Goal: Transaction & Acquisition: Download file/media

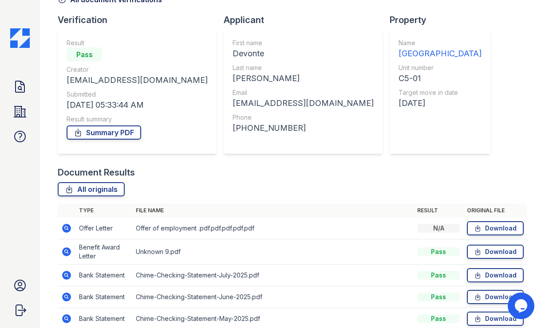
scroll to position [51, 0]
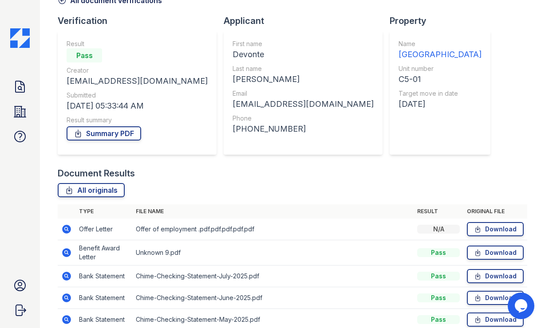
click at [20, 37] on img at bounding box center [20, 38] width 20 height 20
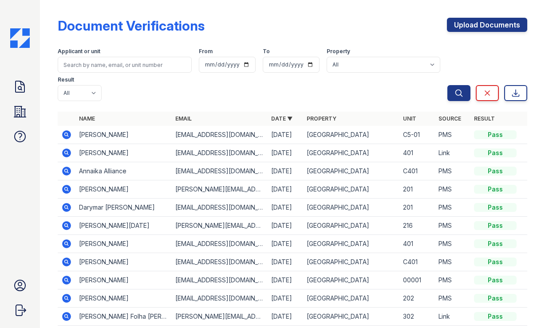
click at [68, 167] on icon at bounding box center [66, 171] width 9 height 9
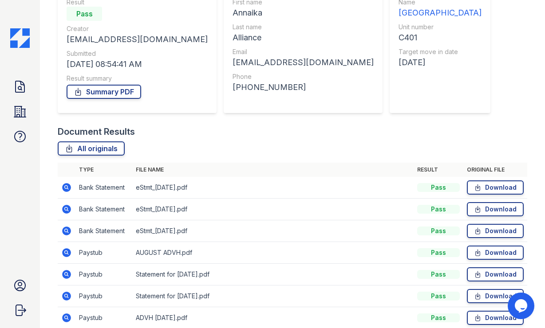
scroll to position [127, 0]
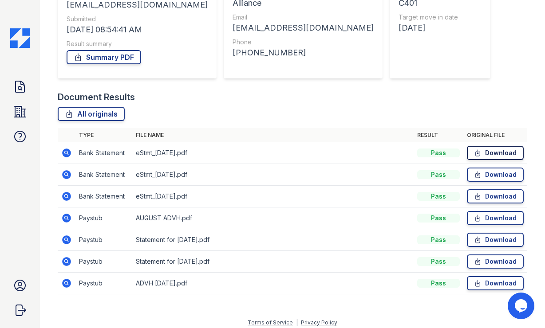
click at [492, 153] on link "Download" at bounding box center [495, 153] width 57 height 14
click at [489, 284] on link "Download" at bounding box center [495, 283] width 57 height 14
click at [501, 264] on link "Download" at bounding box center [495, 262] width 57 height 14
click at [486, 241] on link "Download" at bounding box center [495, 240] width 57 height 14
click at [498, 260] on link "Download" at bounding box center [495, 262] width 57 height 14
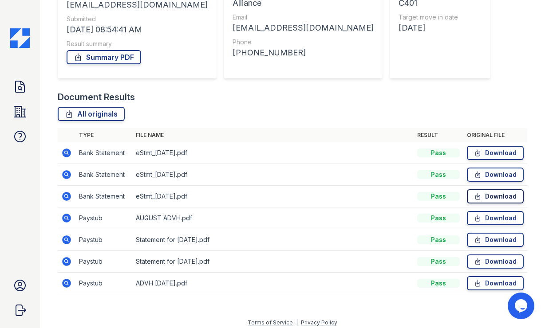
click at [496, 197] on link "Download" at bounding box center [495, 197] width 57 height 14
